Goal: Task Accomplishment & Management: Use online tool/utility

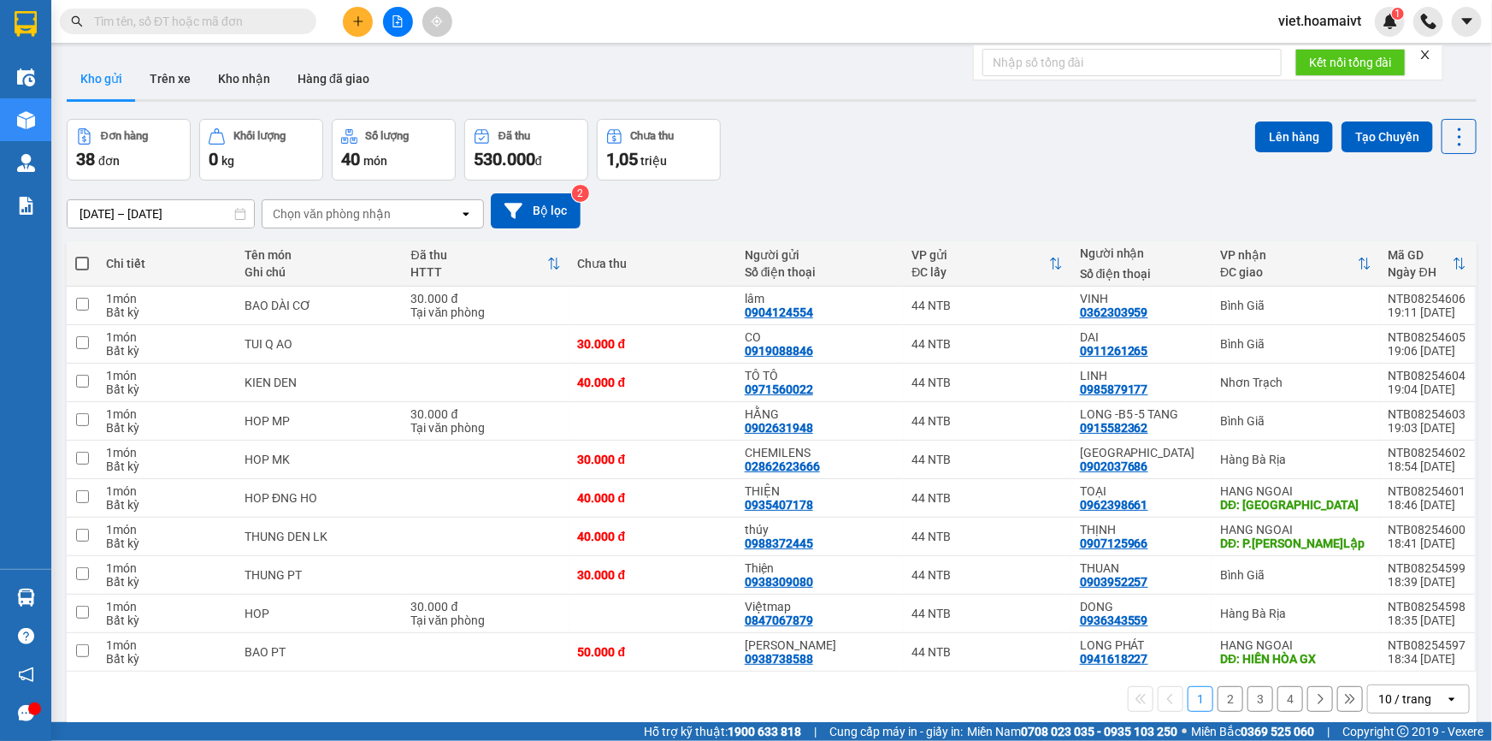
click at [353, 216] on div "Chọn văn phòng nhận" at bounding box center [332, 213] width 118 height 17
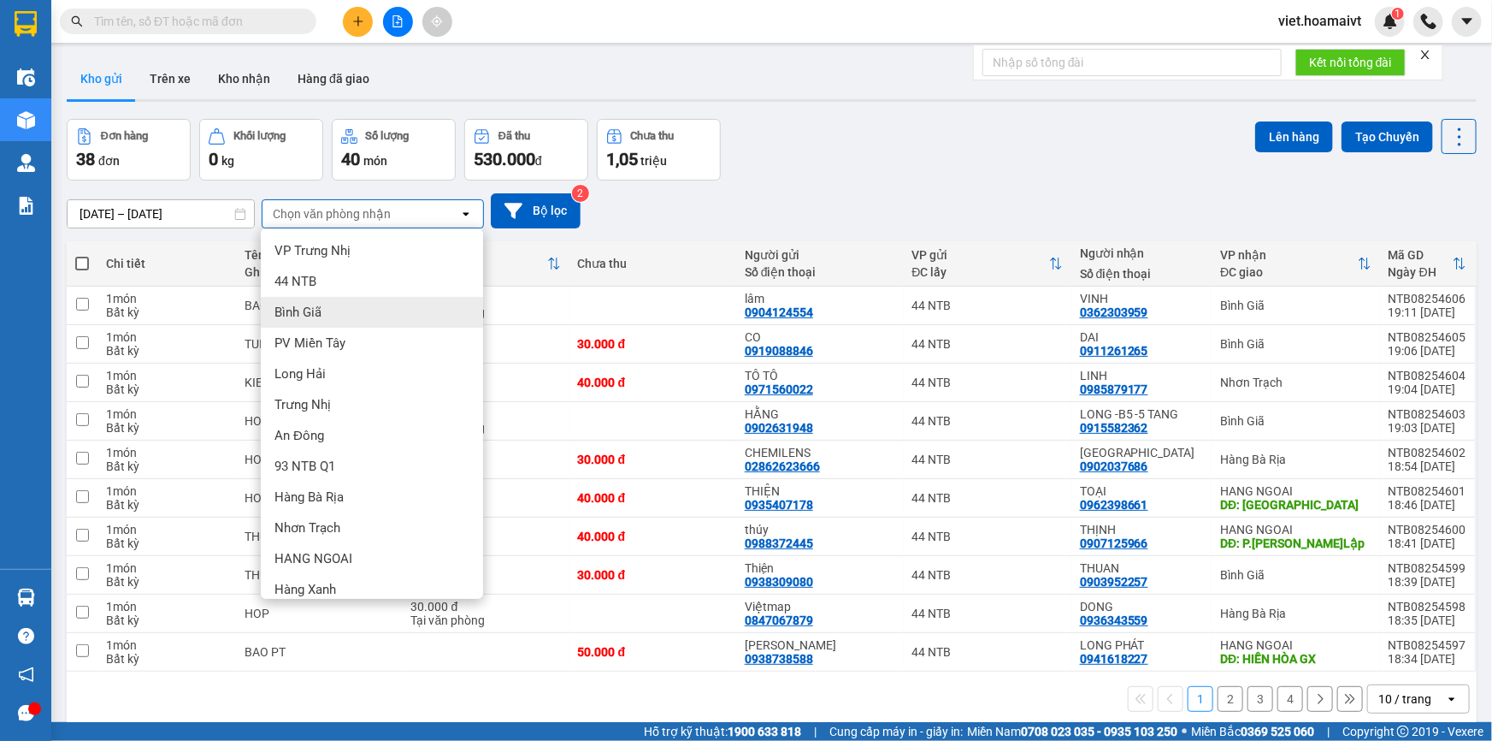
click at [345, 315] on div "Bình Giã" at bounding box center [372, 312] width 222 height 31
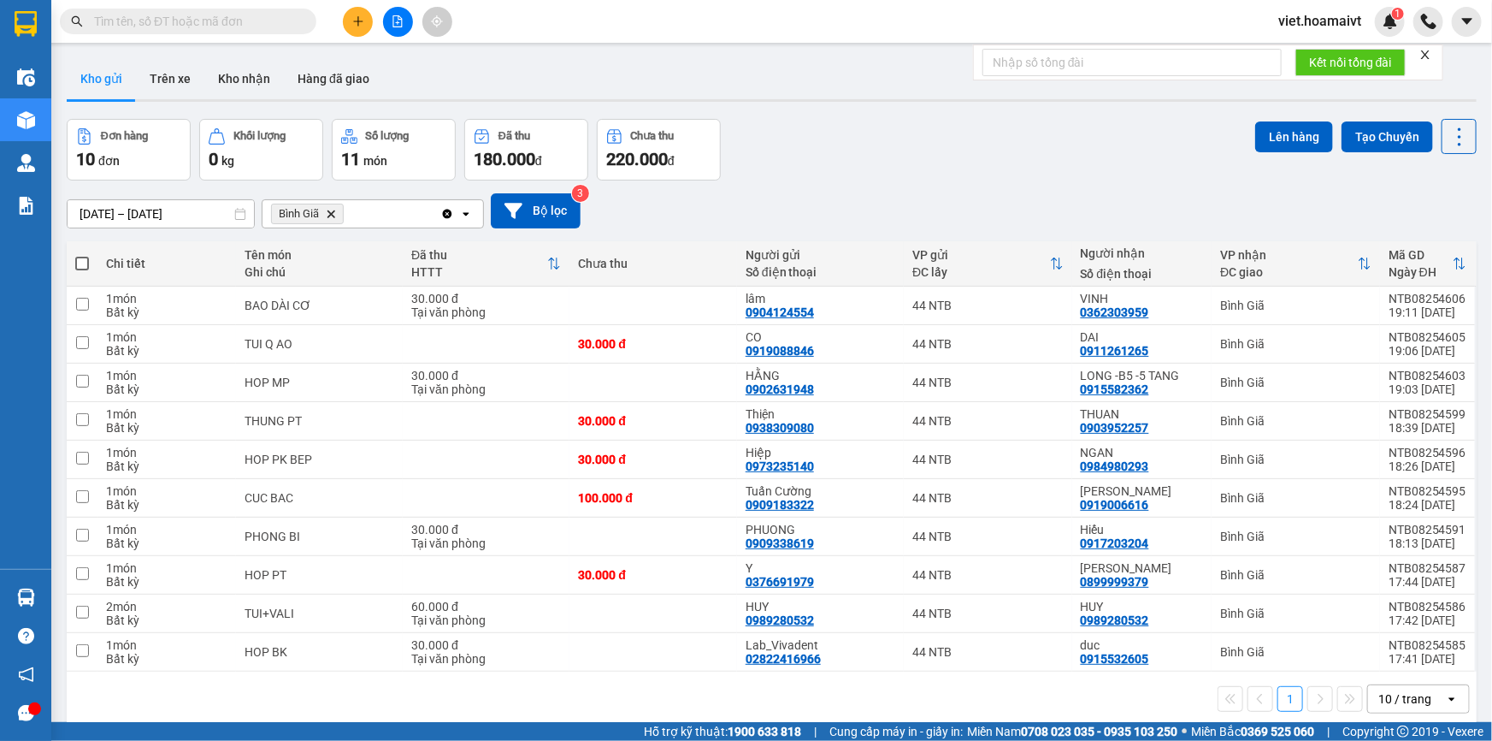
click at [1386, 704] on div "10 / trang" at bounding box center [1405, 698] width 53 height 17
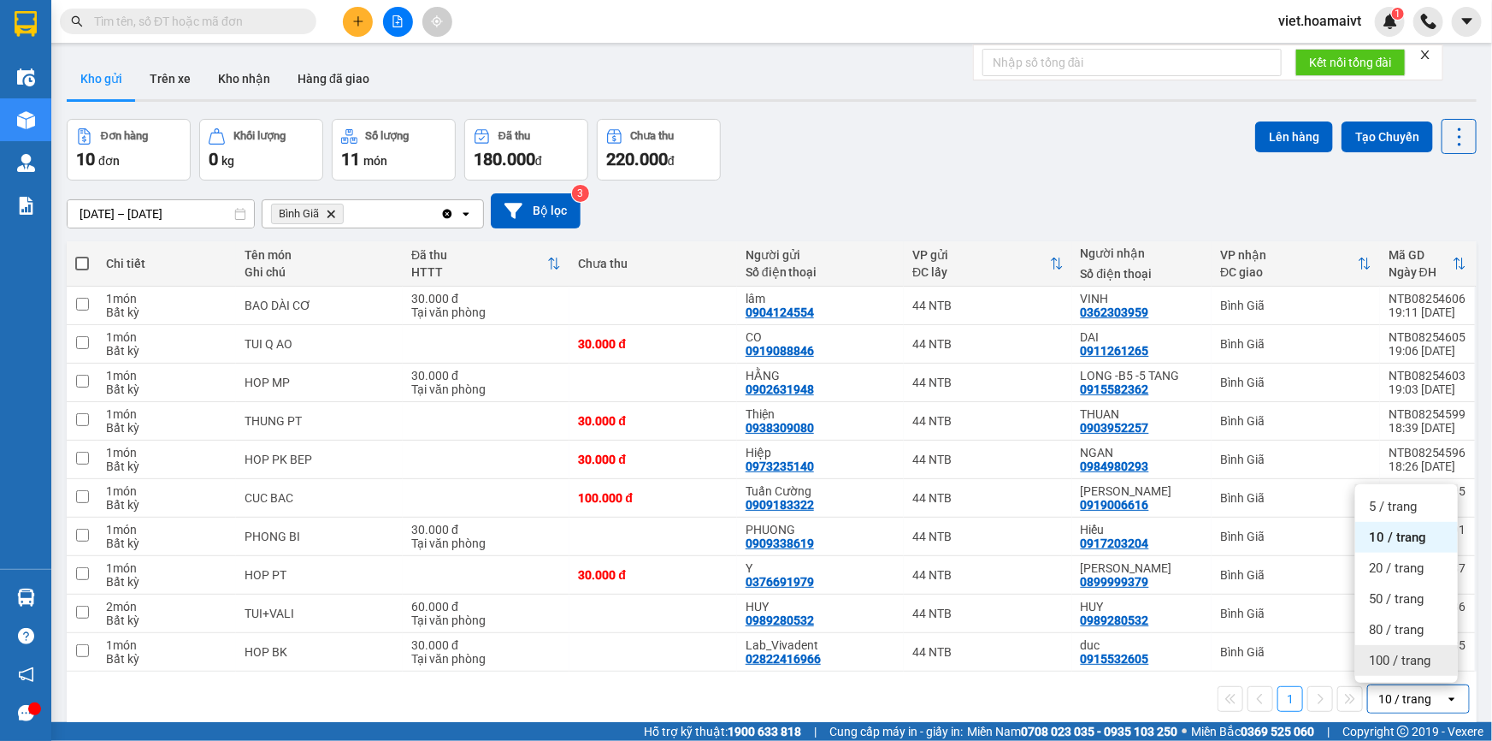
click at [1388, 670] on div "100 / trang" at bounding box center [1406, 660] width 103 height 31
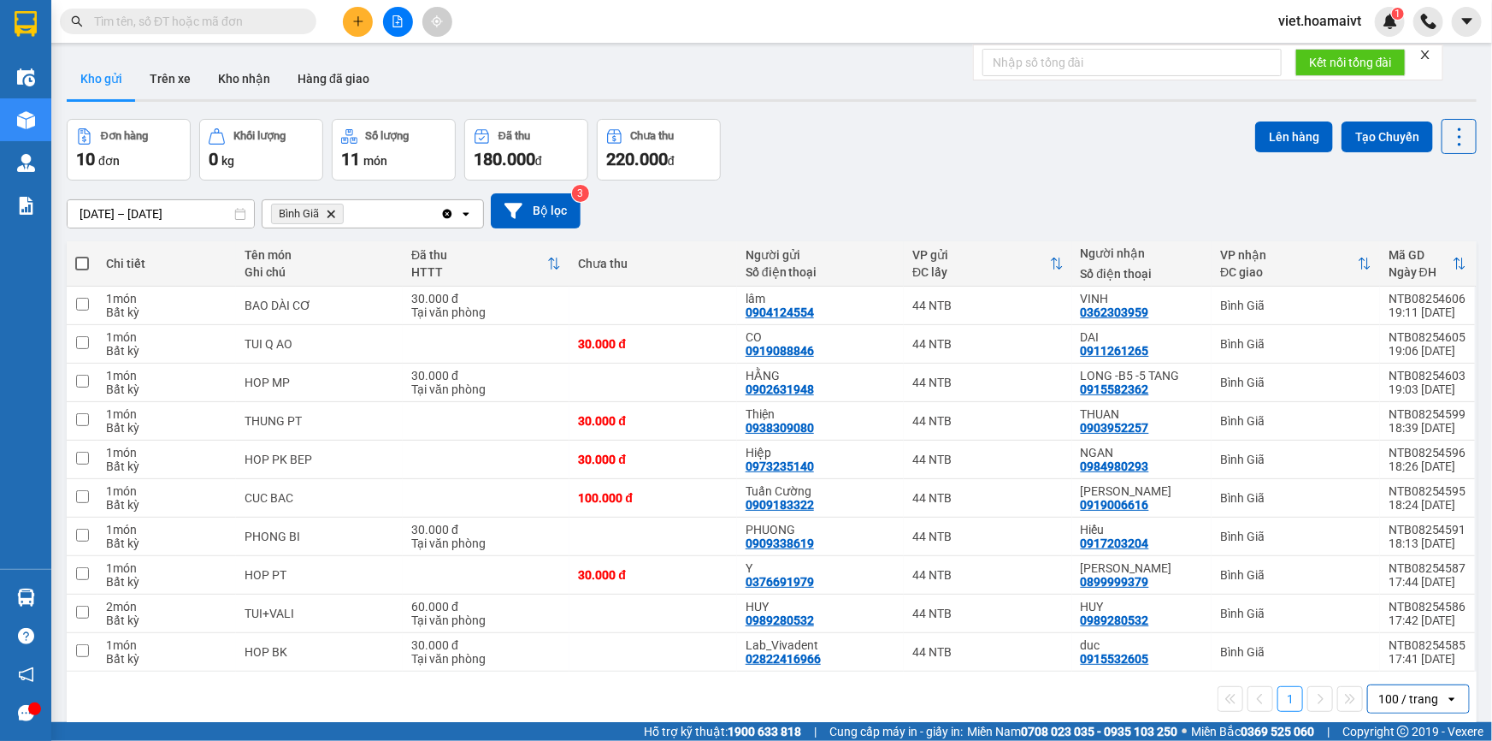
click at [85, 260] on span at bounding box center [82, 264] width 14 height 14
click at [82, 255] on input "checkbox" at bounding box center [82, 255] width 0 height 0
checkbox input "true"
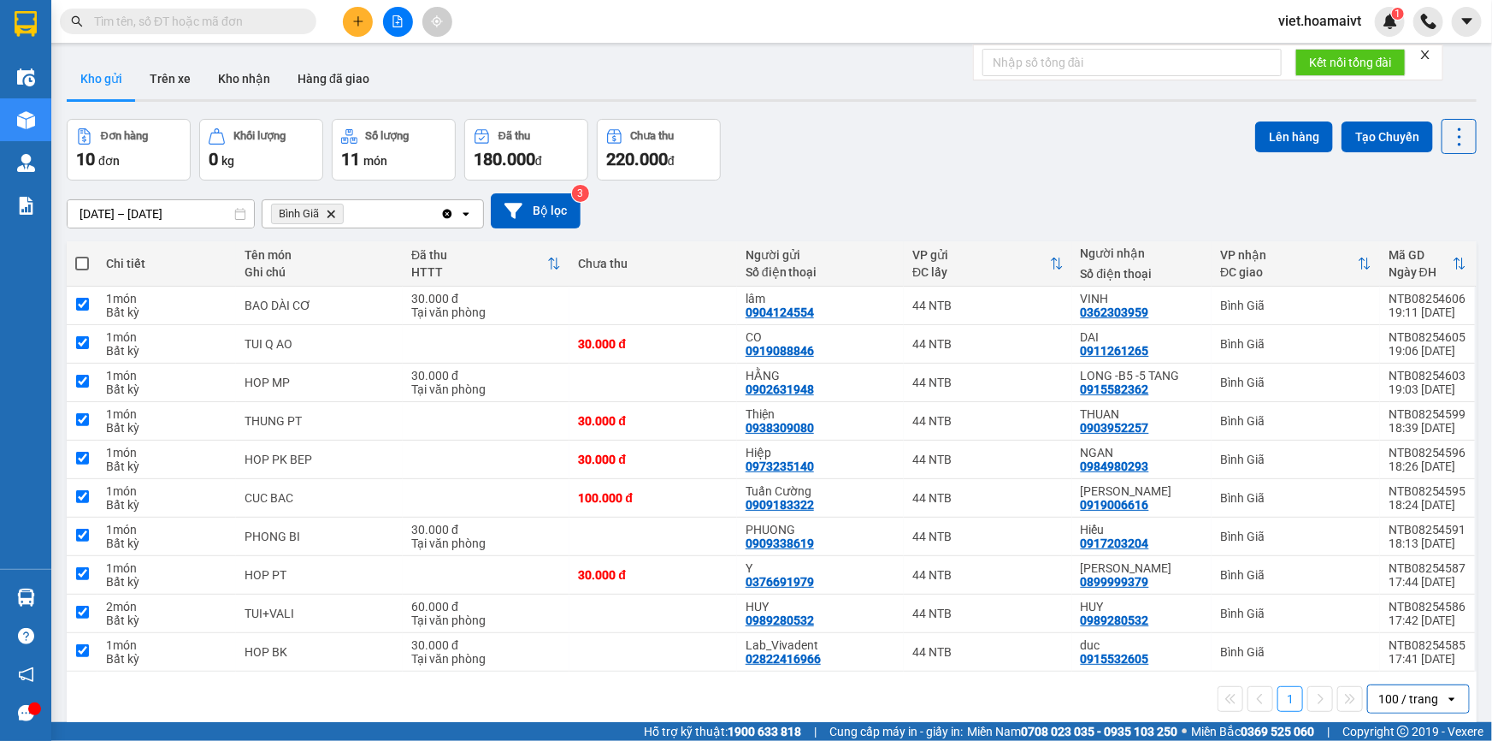
checkbox input "true"
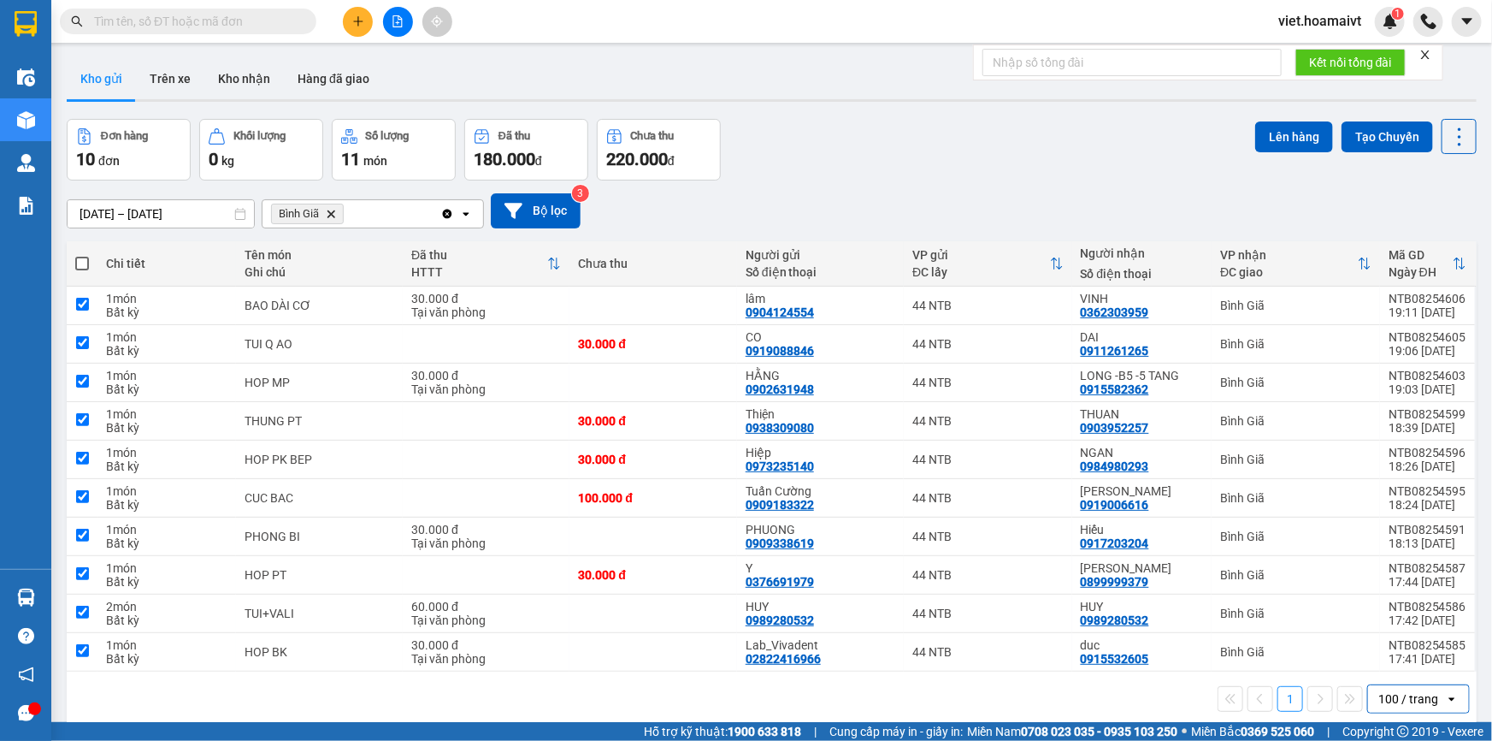
checkbox input "true"
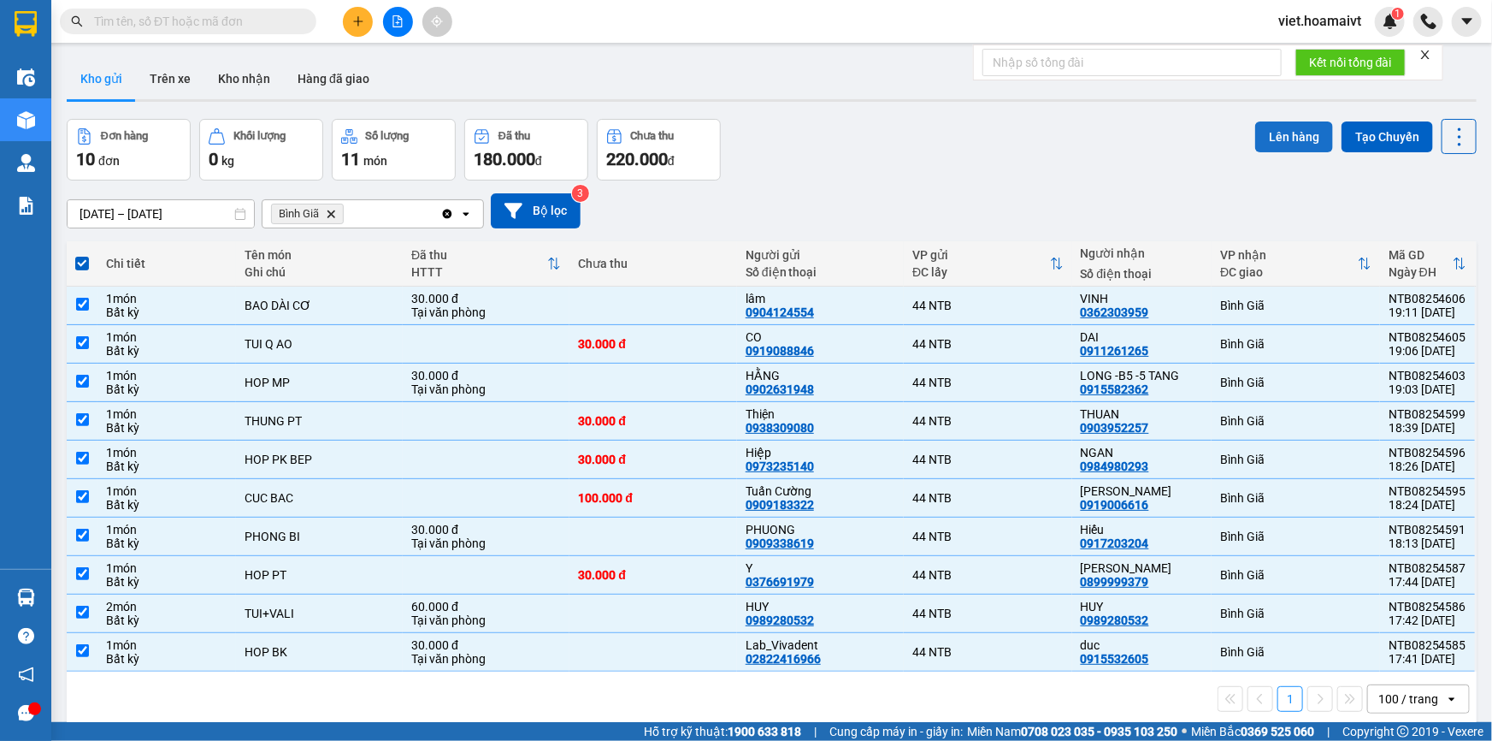
click at [1266, 133] on button "Lên hàng" at bounding box center [1294, 136] width 78 height 31
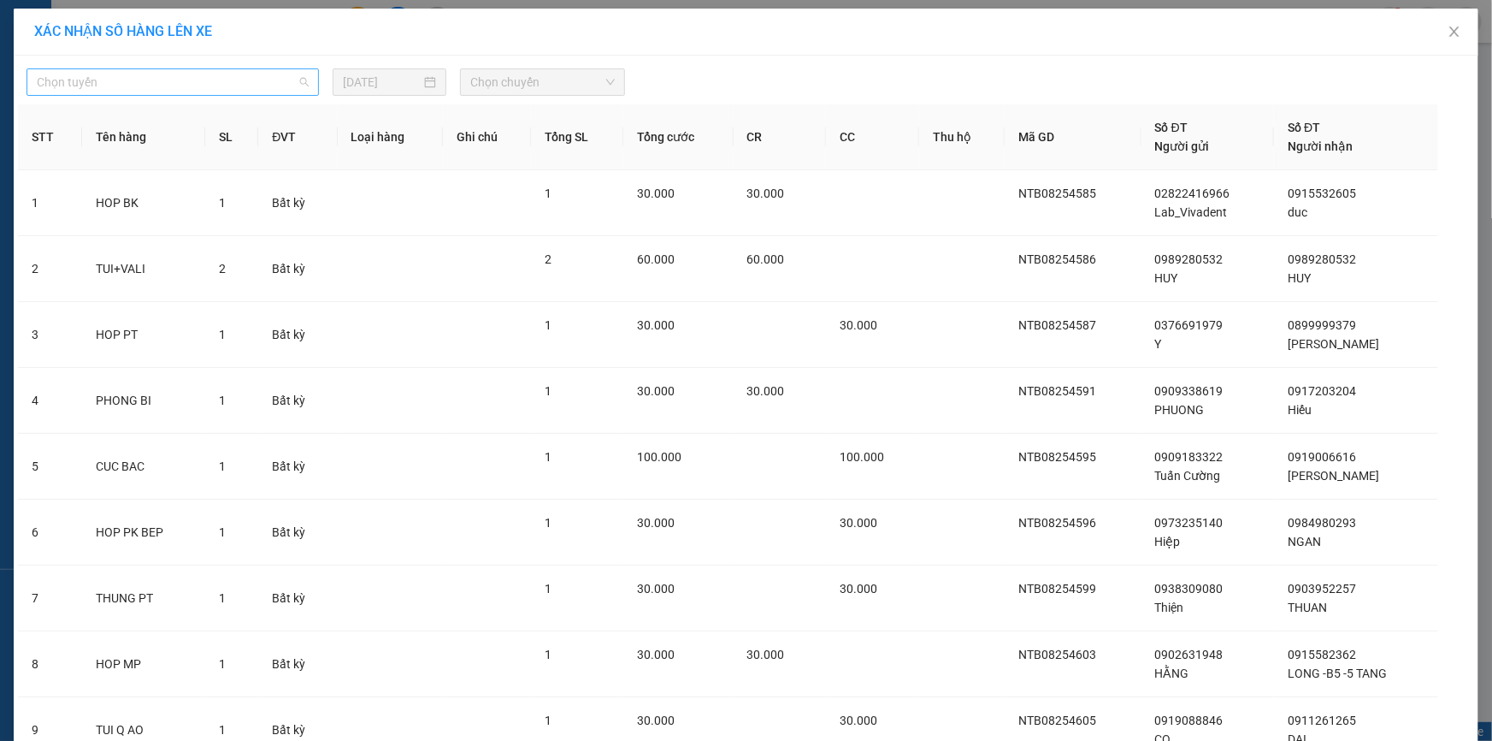
click at [157, 82] on span "Chọn tuyến" at bounding box center [173, 82] width 272 height 26
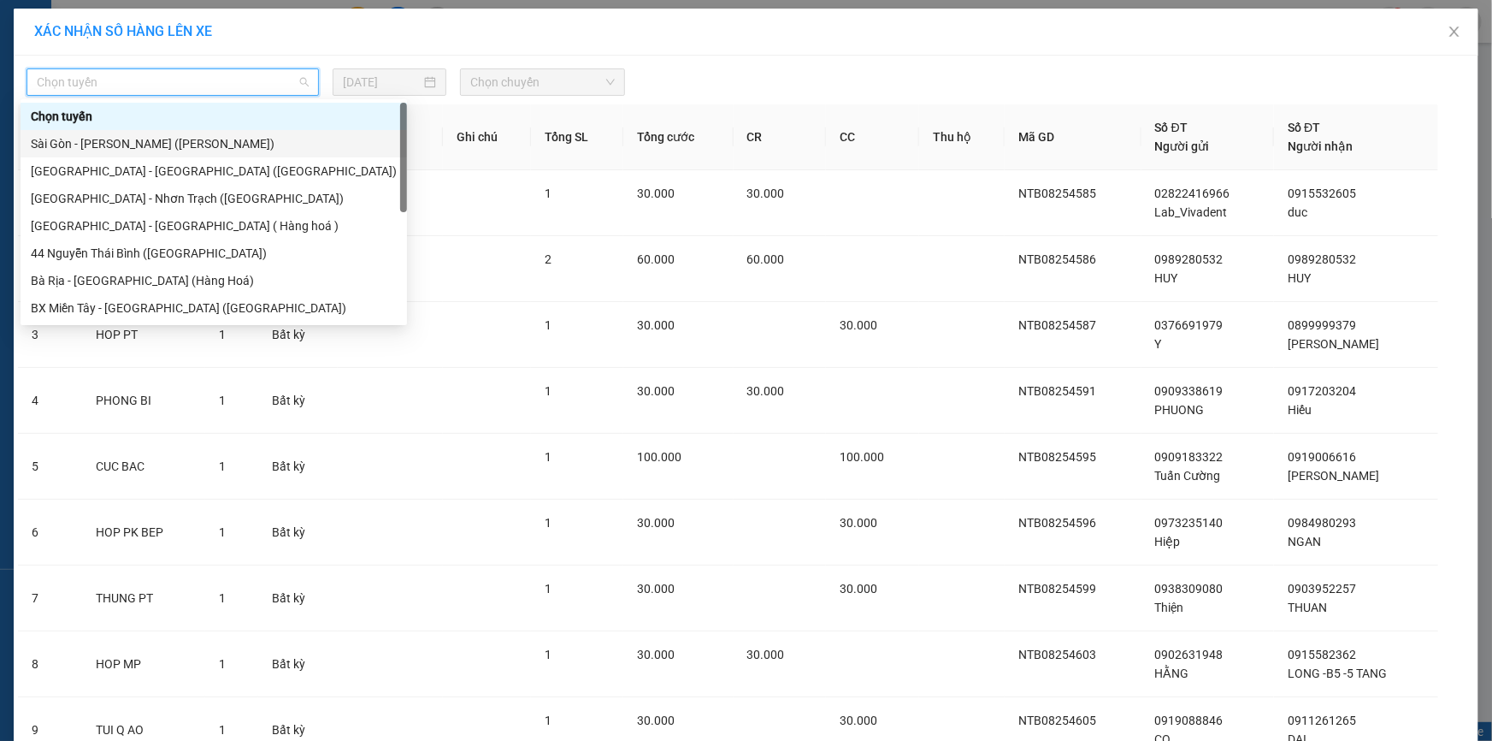
click at [103, 145] on div "Sài Gòn - [PERSON_NAME] ([PERSON_NAME])" at bounding box center [214, 143] width 366 height 19
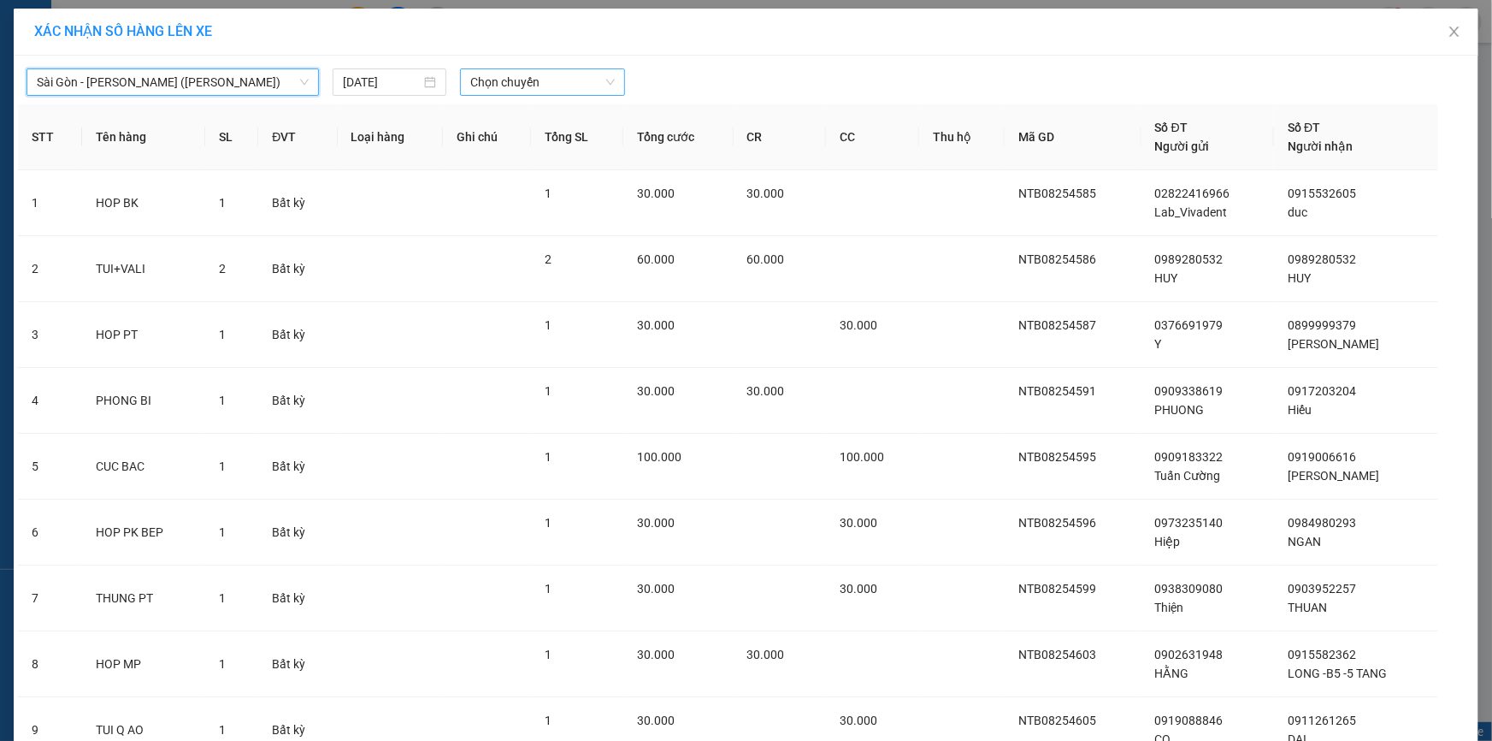
click at [517, 86] on span "Chọn chuyến" at bounding box center [542, 82] width 145 height 26
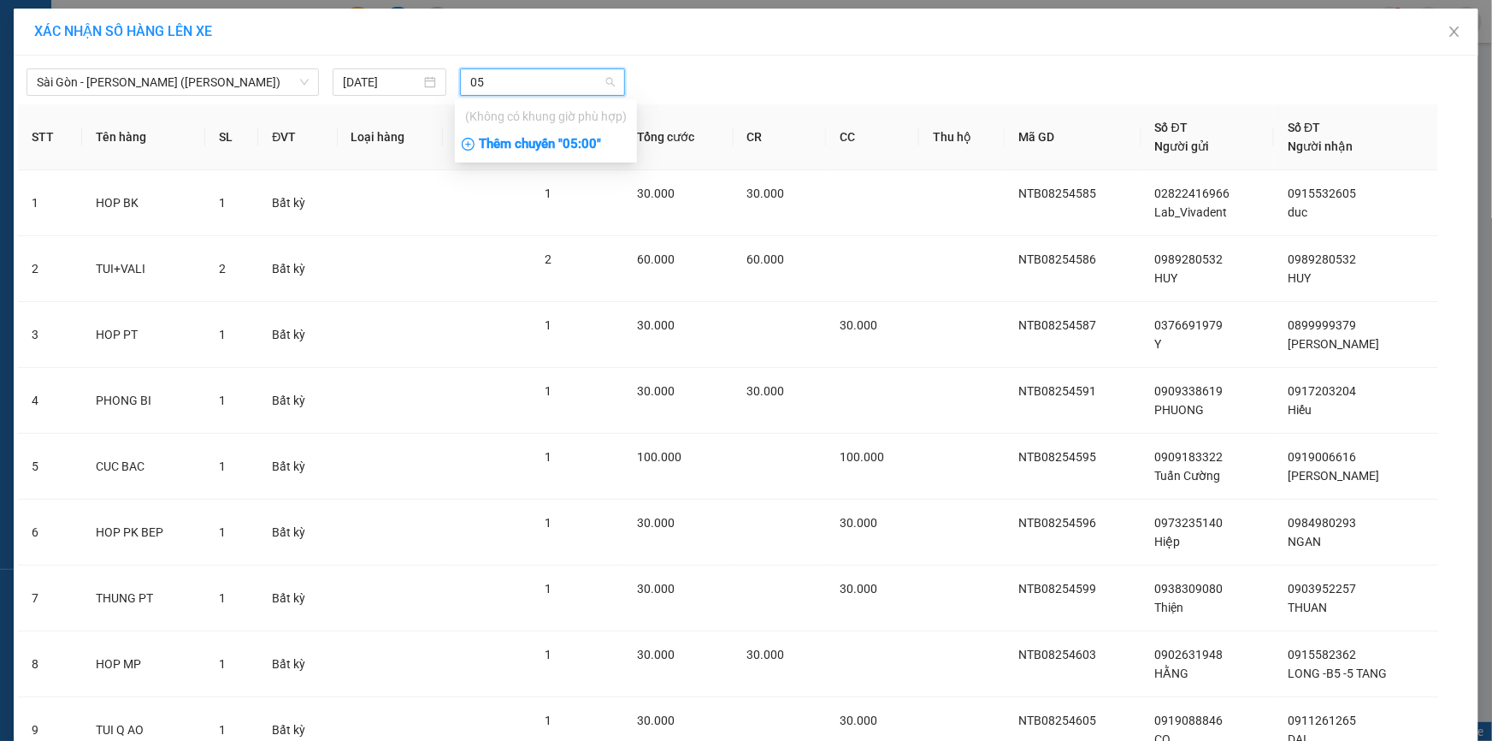
type input "05"
click at [587, 145] on div "Thêm chuyến " 05:00 "" at bounding box center [546, 144] width 182 height 29
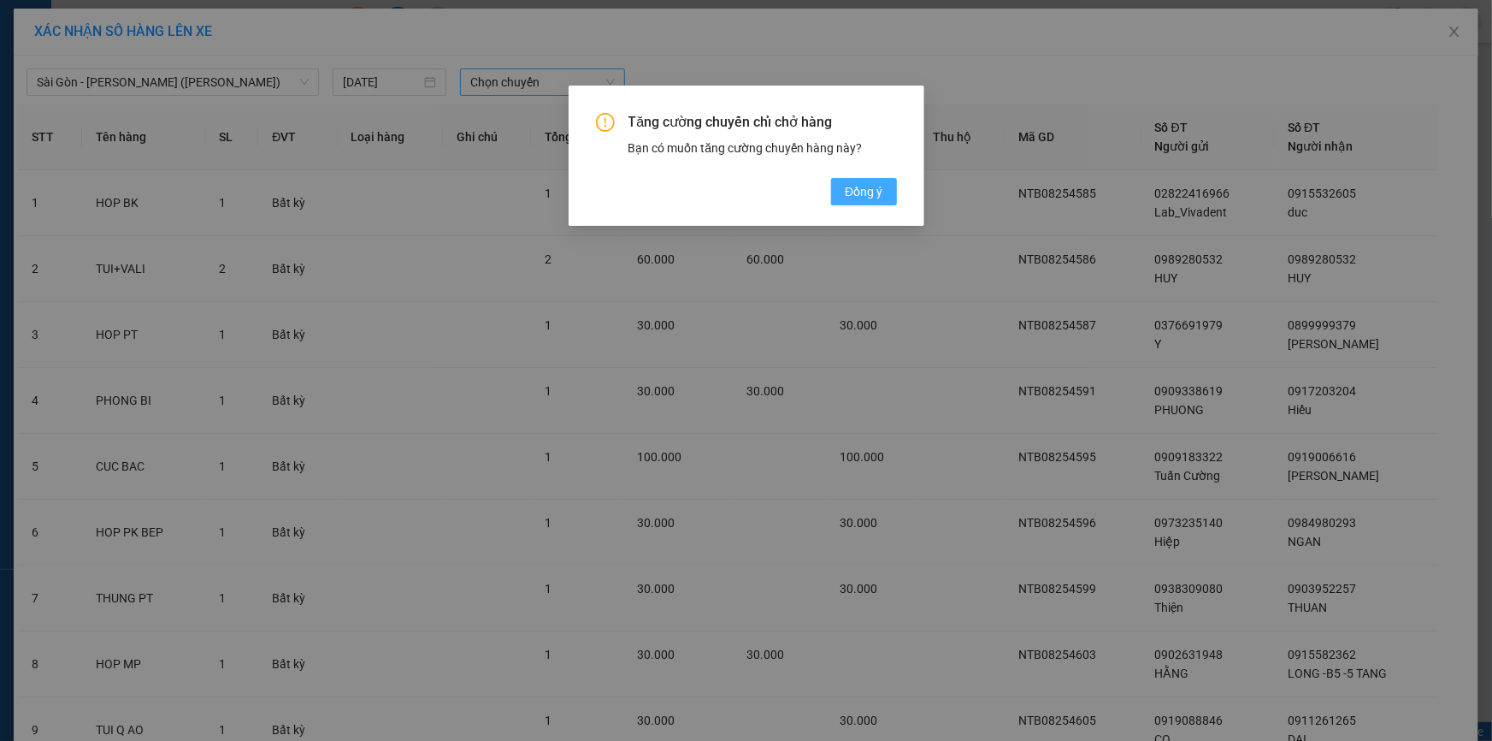
click at [856, 192] on span "Đồng ý" at bounding box center [864, 191] width 38 height 19
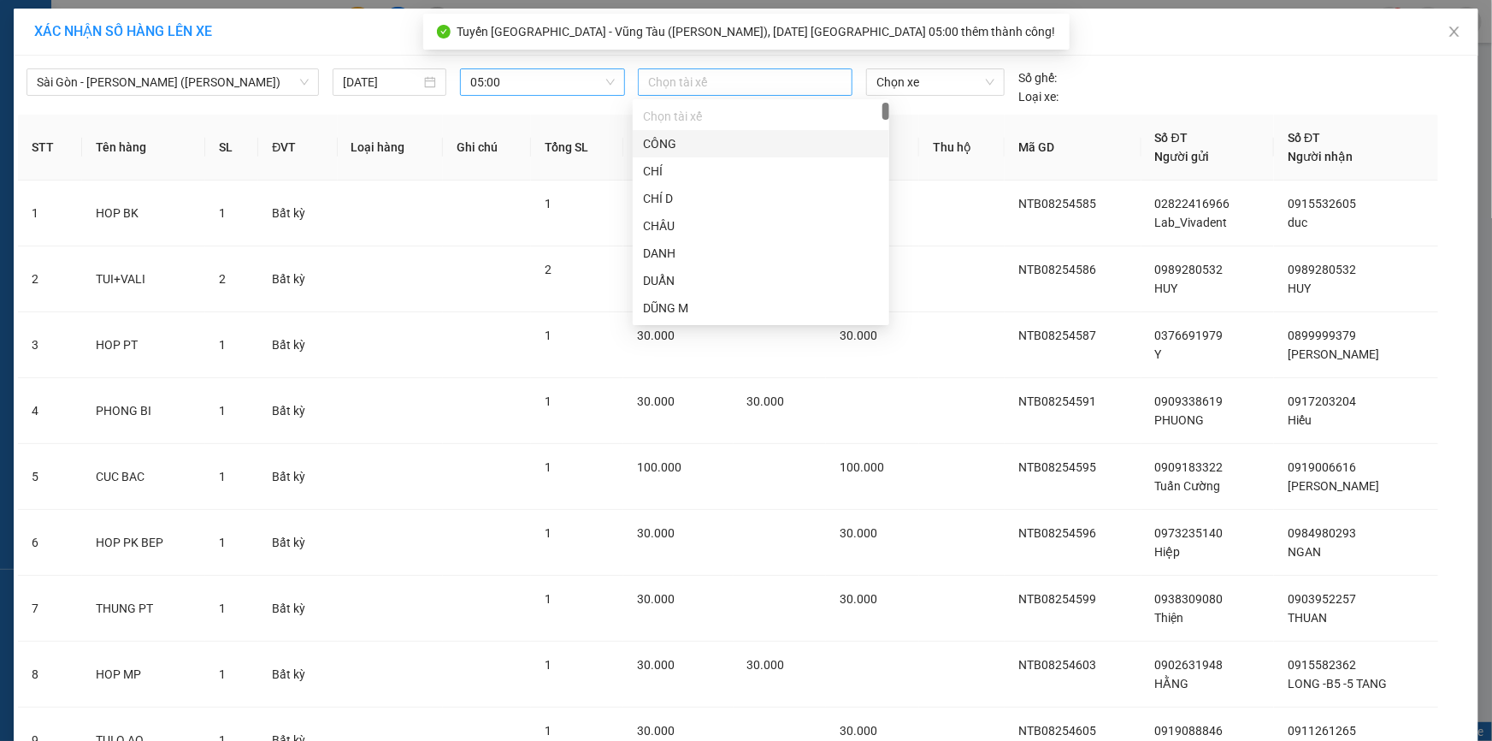
click at [757, 80] on div at bounding box center [745, 82] width 206 height 21
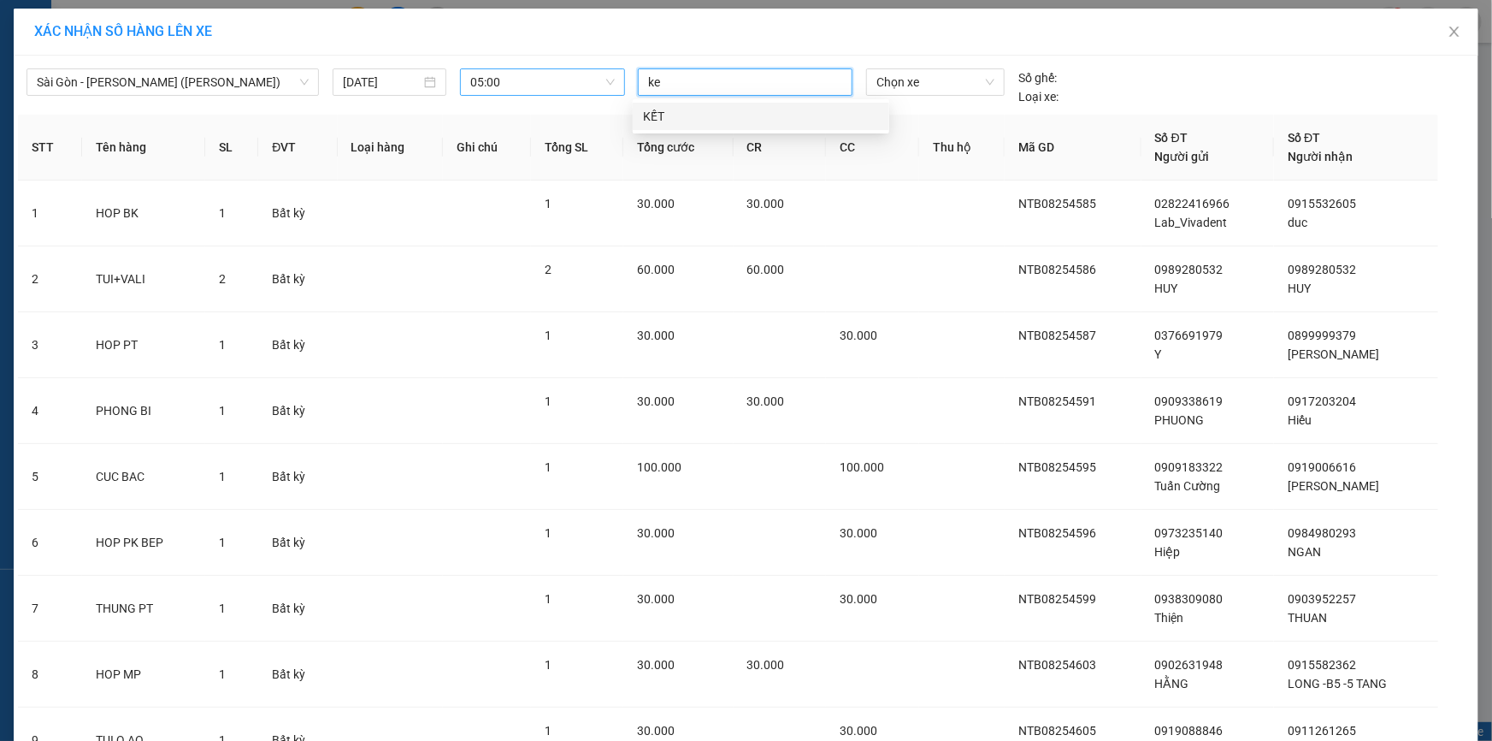
type input "ket"
click at [718, 114] on div "KẾT" at bounding box center [761, 116] width 236 height 19
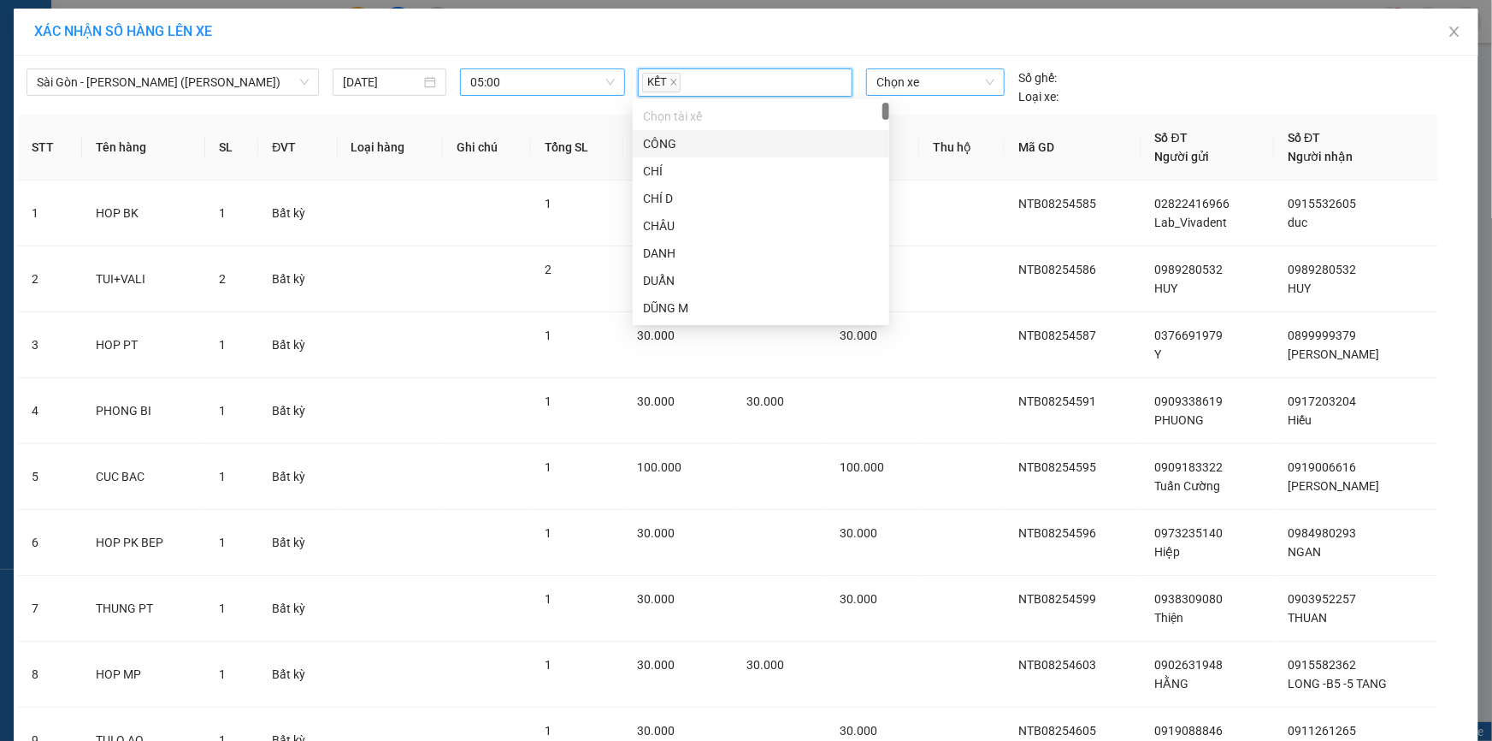
click at [911, 89] on span "Chọn xe" at bounding box center [936, 82] width 118 height 26
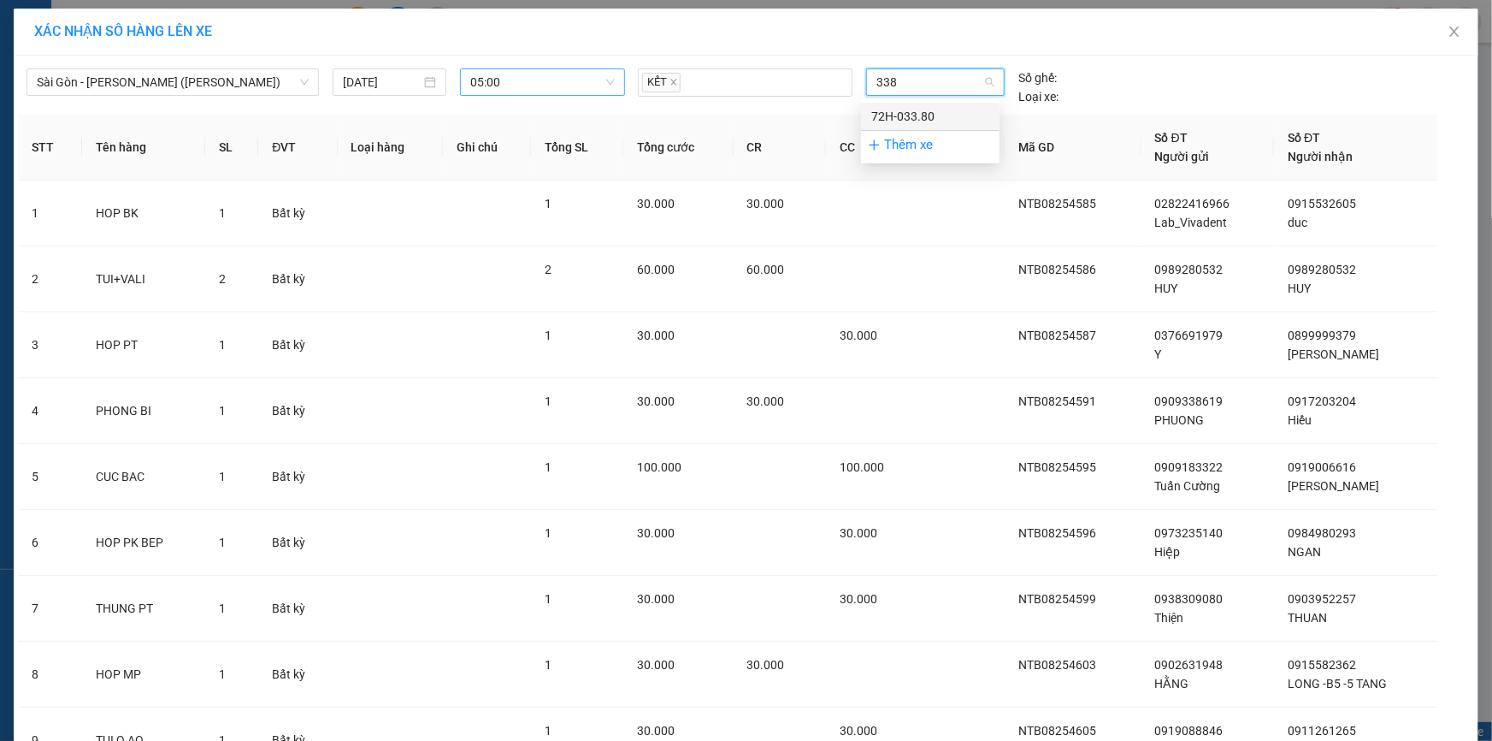
type input "3380"
click at [915, 121] on div "72H-033.80" at bounding box center [930, 116] width 118 height 19
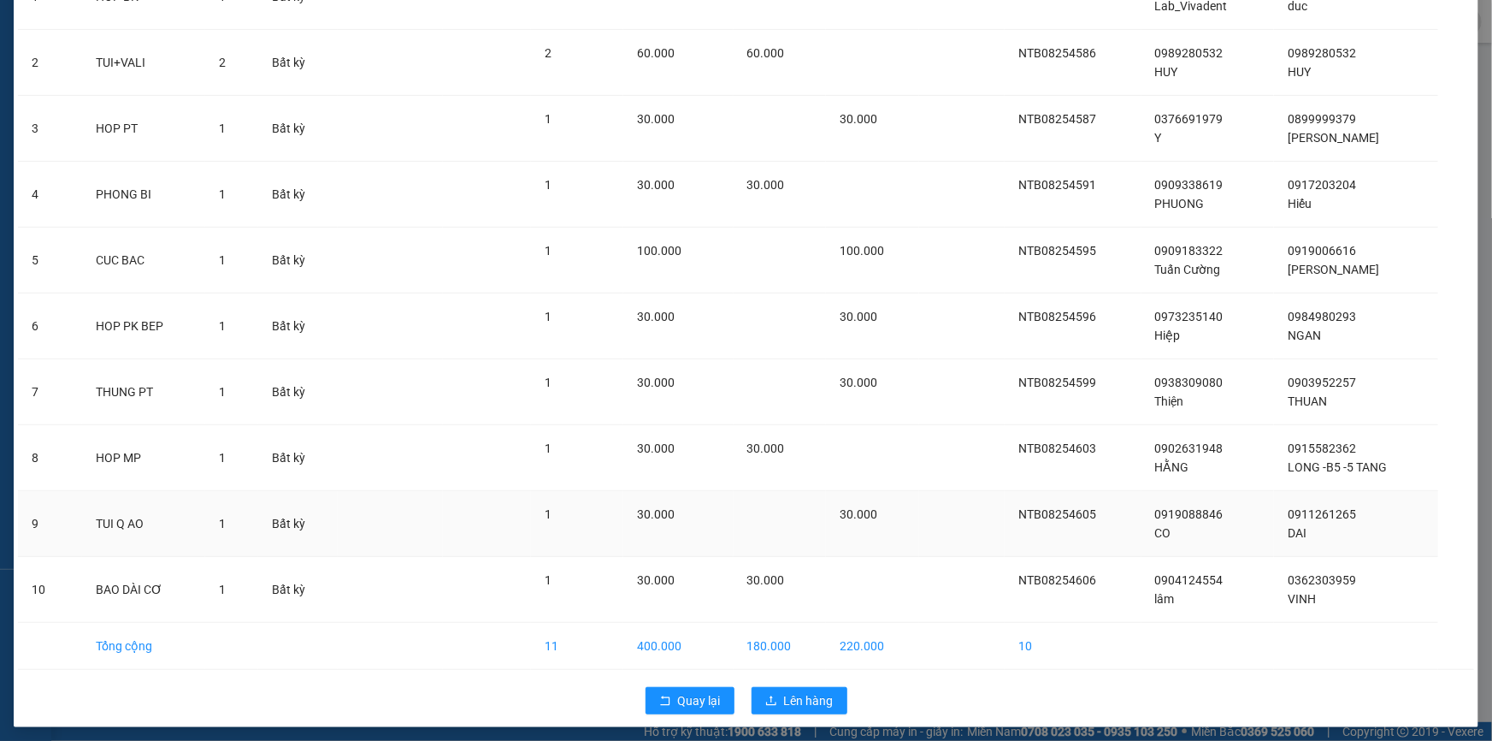
scroll to position [212, 0]
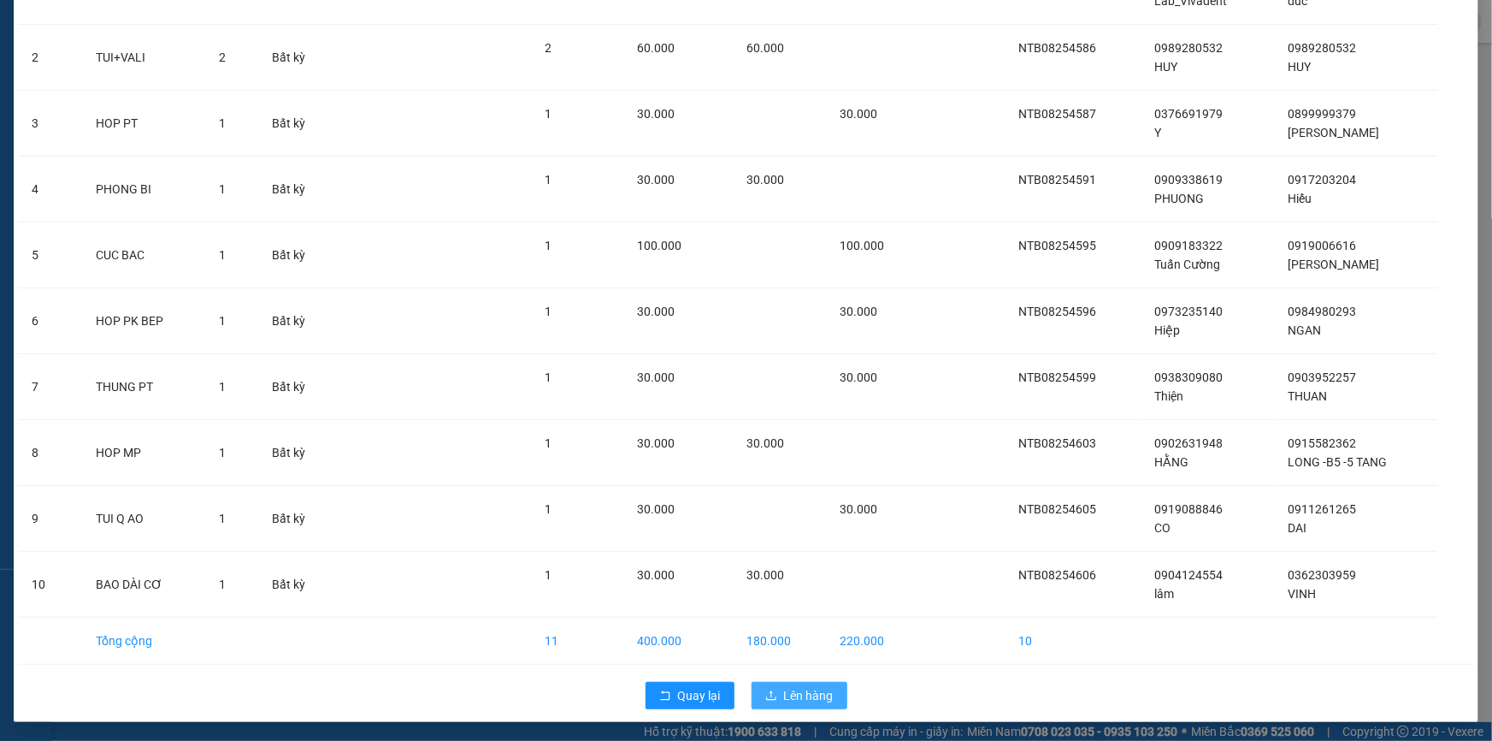
click at [797, 688] on span "Lên hàng" at bounding box center [809, 695] width 50 height 19
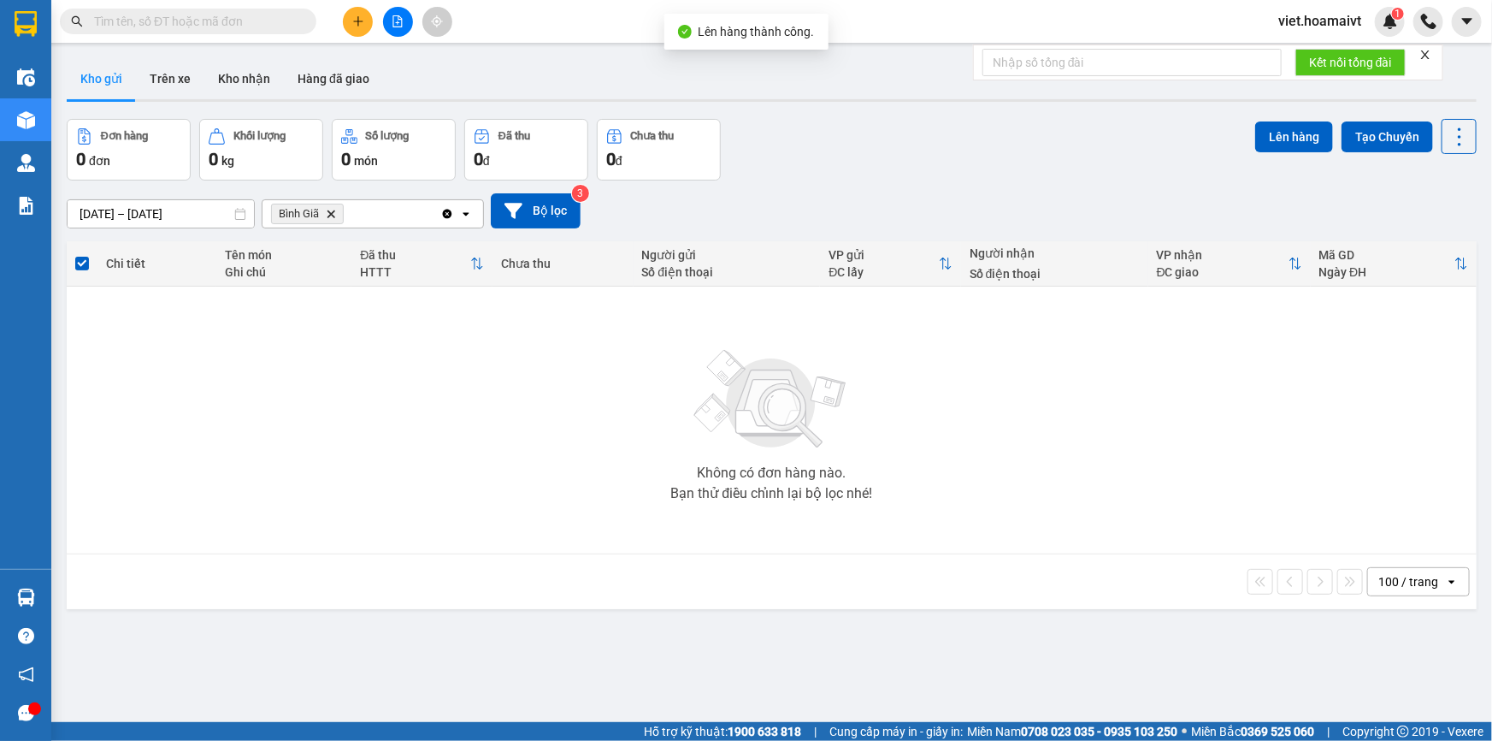
click at [332, 213] on icon "Delete" at bounding box center [331, 214] width 10 height 10
